Goal: Information Seeking & Learning: Find specific fact

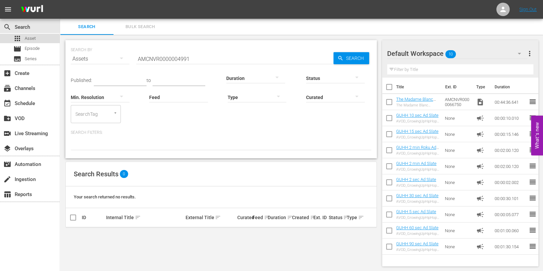
click at [31, 41] on span "Asset" at bounding box center [30, 38] width 11 height 7
click at [44, 41] on div "apps Asset" at bounding box center [30, 38] width 60 height 9
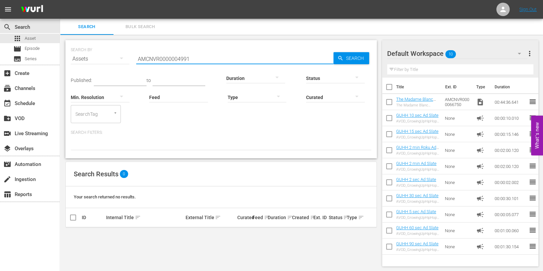
click at [195, 61] on input "AMCNVR0000004991" at bounding box center [234, 59] width 197 height 16
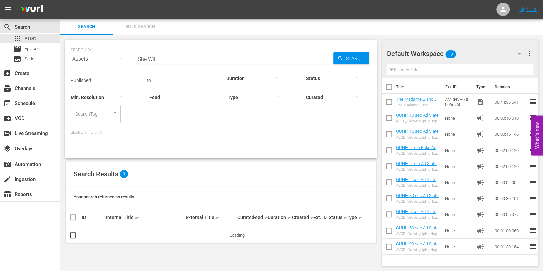
type input "She Will"
click at [345, 62] on div "Status" at bounding box center [335, 74] width 59 height 24
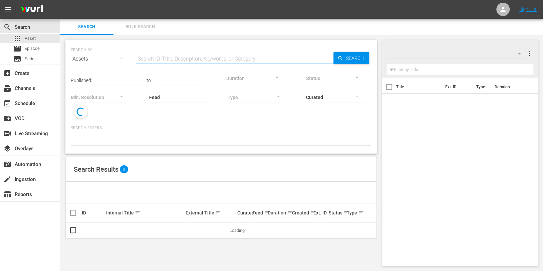
click at [171, 54] on input "text" at bounding box center [234, 59] width 197 height 16
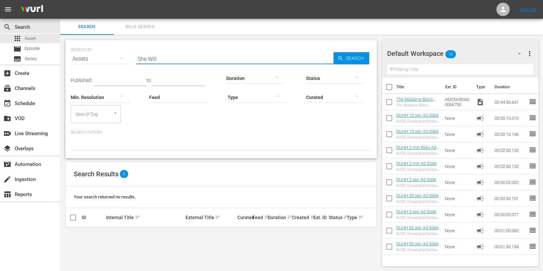
click at [190, 57] on input "She Will" at bounding box center [234, 59] width 197 height 16
paste input "AMCNVR0000070052"
click at [190, 57] on input "She AMCNVR0000070052" at bounding box center [234, 59] width 197 height 16
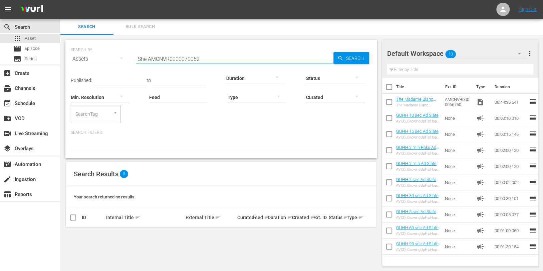
click at [190, 57] on input "She AMCNVR0000070052" at bounding box center [234, 59] width 197 height 16
paste input "text"
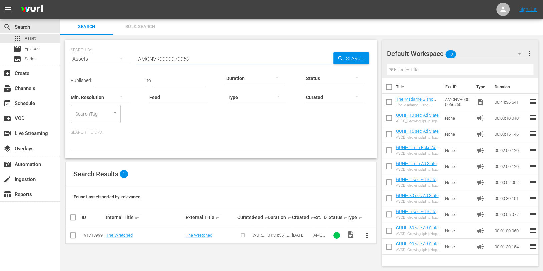
click at [192, 55] on input "AMCNVR0000070052" at bounding box center [234, 59] width 197 height 16
paste input "3"
click at [203, 54] on input "AMCNVR0000070053" at bounding box center [234, 59] width 197 height 16
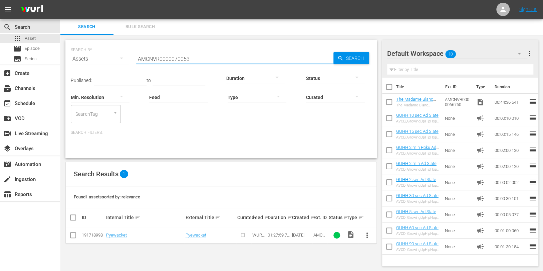
paste input "239"
click at [211, 58] on input "AMCNVR0000070239" at bounding box center [234, 59] width 197 height 16
paste input "66"
click at [206, 59] on input "AMCNVR0000070266" at bounding box center [234, 59] width 197 height 16
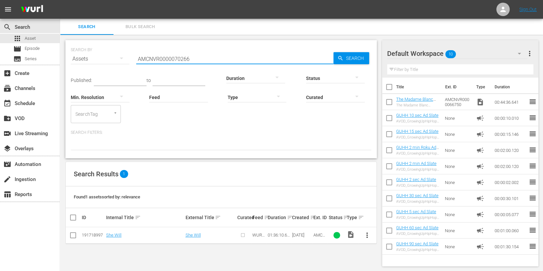
click at [206, 59] on input "AMCNVR0000070266" at bounding box center [234, 59] width 197 height 16
paste input "7"
click at [208, 55] on input "AMCNVR0000070267" at bounding box center [234, 59] width 197 height 16
paste input "052"
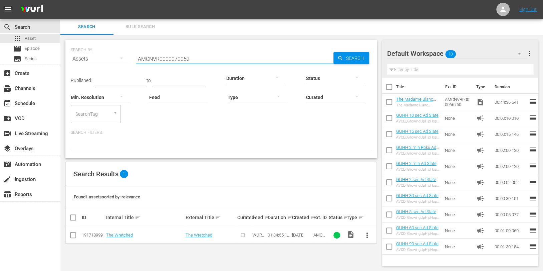
type input "AMCNVR0000070052"
